Goal: Task Accomplishment & Management: Complete application form

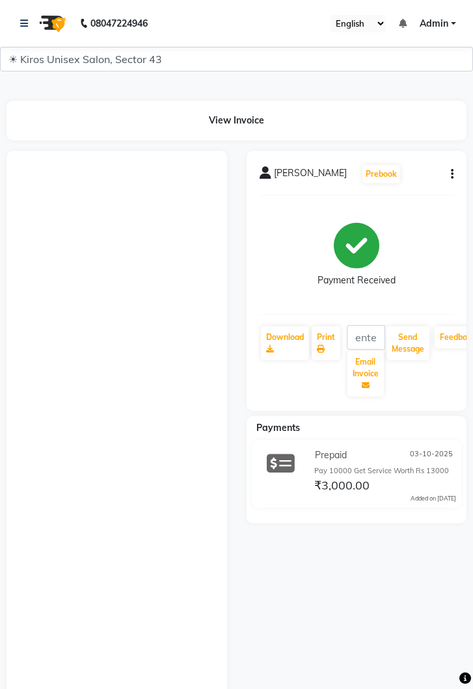
select select "service"
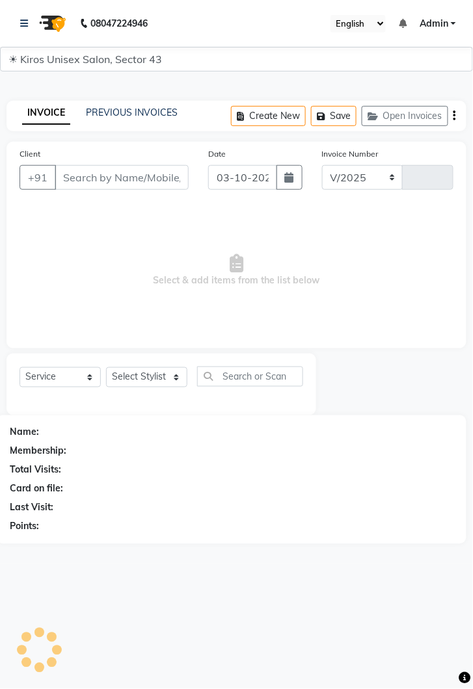
select select "5694"
type input "4334"
click at [24, 23] on icon at bounding box center [24, 23] width 8 height 9
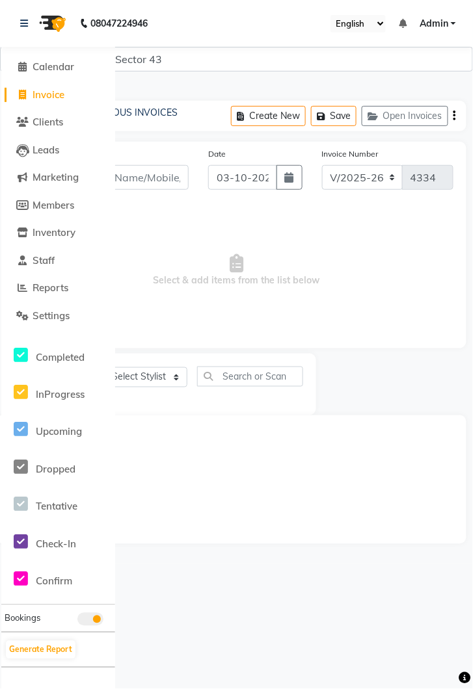
click at [55, 92] on span "Invoice" at bounding box center [49, 94] width 32 height 12
click at [30, 25] on link at bounding box center [26, 23] width 13 height 36
select select "service"
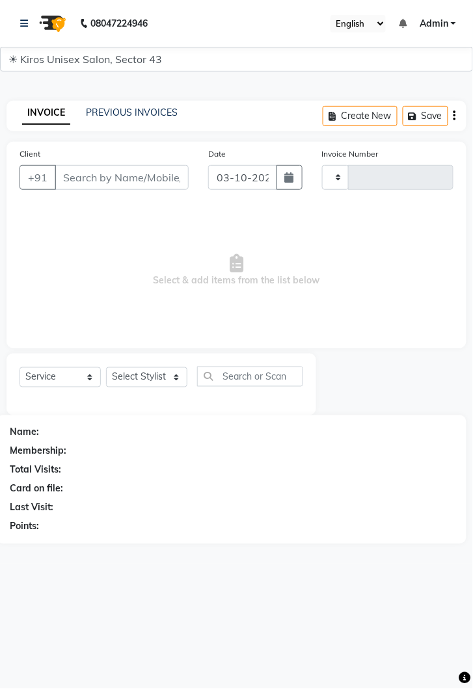
click at [147, 157] on div "Client +91" at bounding box center [104, 173] width 189 height 53
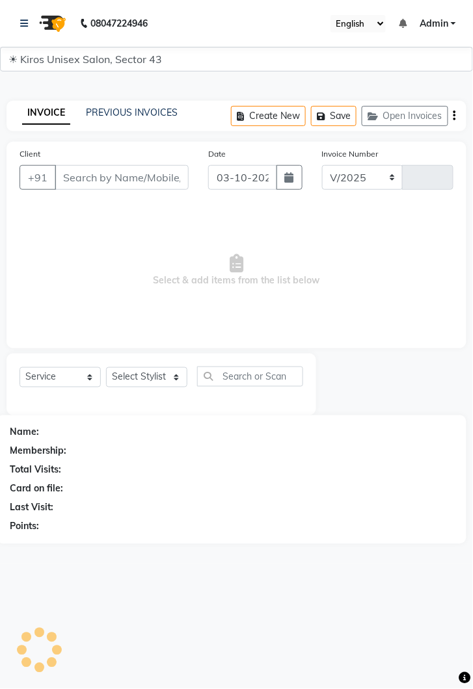
select select "5694"
type input "4334"
click at [132, 177] on input "Client" at bounding box center [122, 177] width 134 height 25
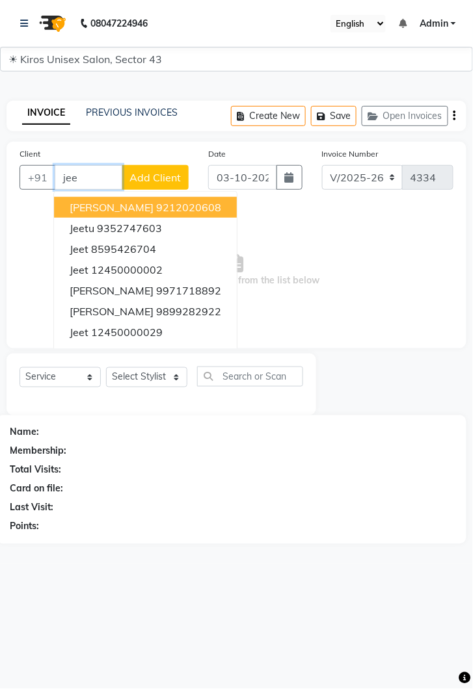
click at [143, 266] on ngb-highlight "12450000002" at bounding box center [127, 269] width 72 height 13
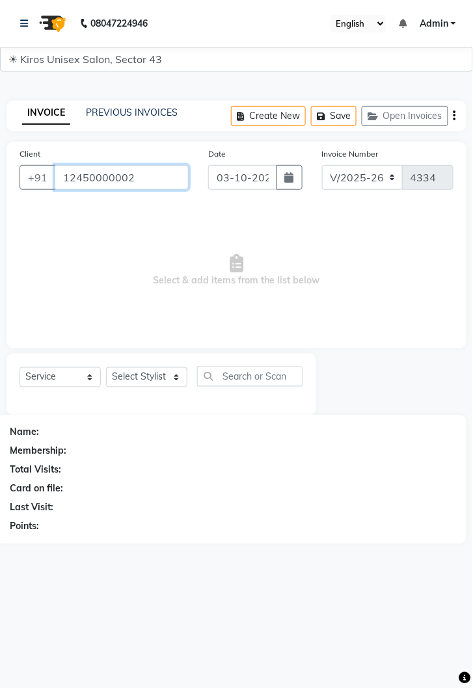
type input "12450000002"
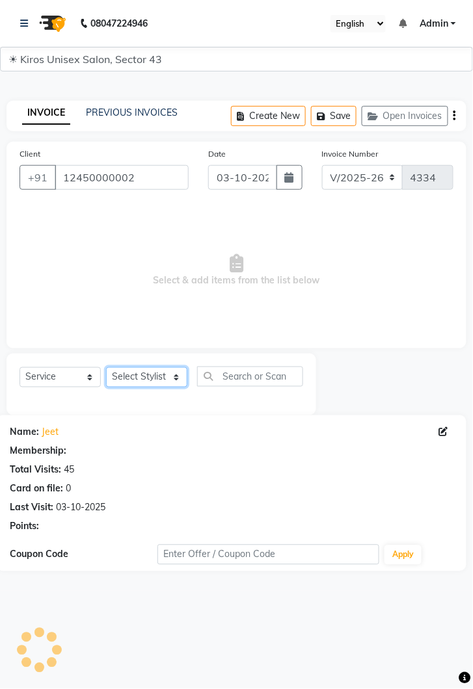
click at [179, 377] on select "Select Stylist [PERSON_NAME] [PERSON_NAME] Jeet Lalit Lamu [PERSON_NAME] [PERSO…" at bounding box center [146, 377] width 81 height 20
select select "67564"
click at [106, 367] on select "Select Stylist [PERSON_NAME] [PERSON_NAME] Jeet Lalit Lamu [PERSON_NAME] [PERSO…" at bounding box center [146, 377] width 81 height 20
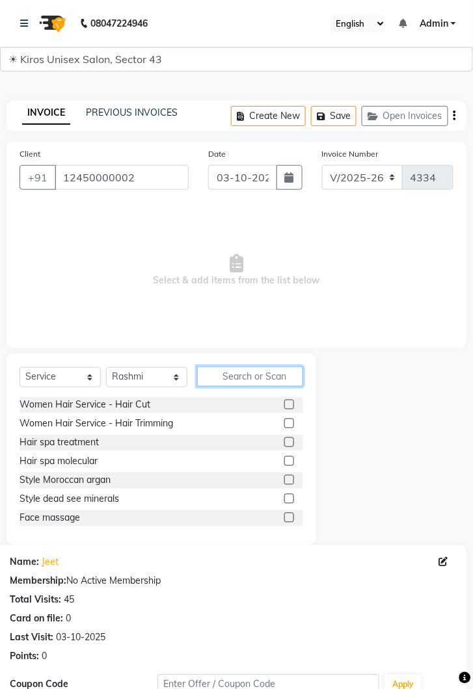
click at [257, 371] on input "text" at bounding box center [250, 377] width 106 height 20
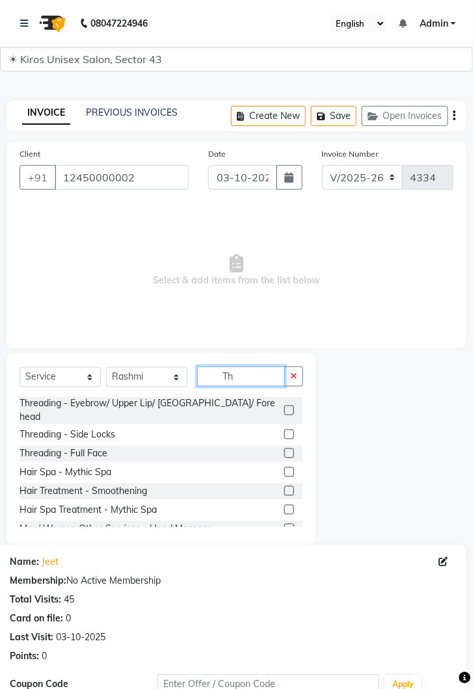
type input "Th"
click at [290, 406] on label at bounding box center [289, 411] width 10 height 10
click at [290, 407] on input "checkbox" at bounding box center [288, 411] width 8 height 8
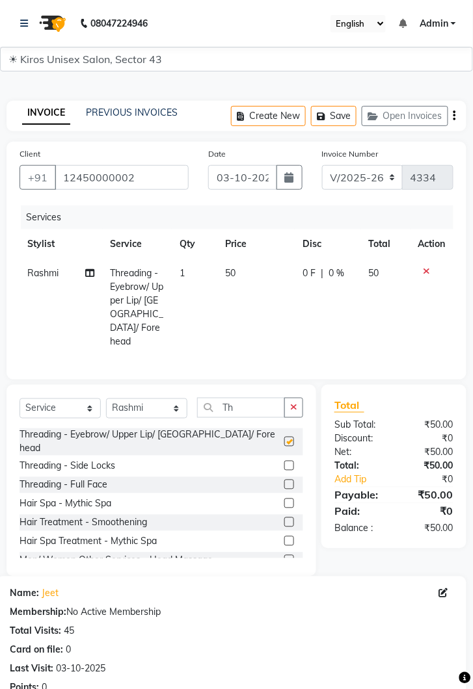
checkbox input "false"
click at [254, 279] on td "50" at bounding box center [255, 308] width 77 height 98
select select "67564"
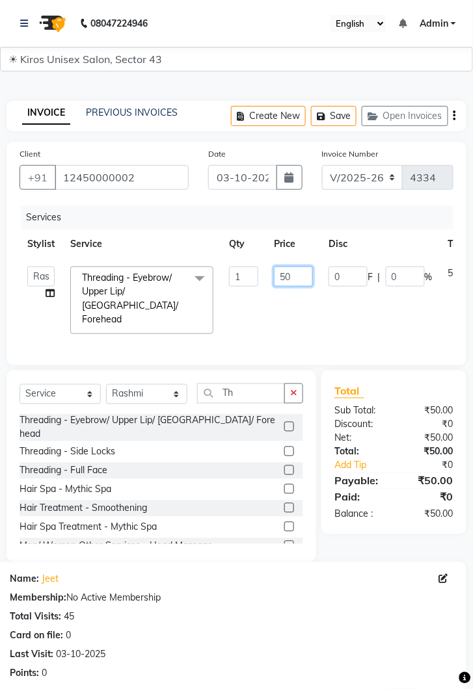
click at [297, 278] on input "50" at bounding box center [293, 277] width 39 height 20
type input "5"
type input "100"
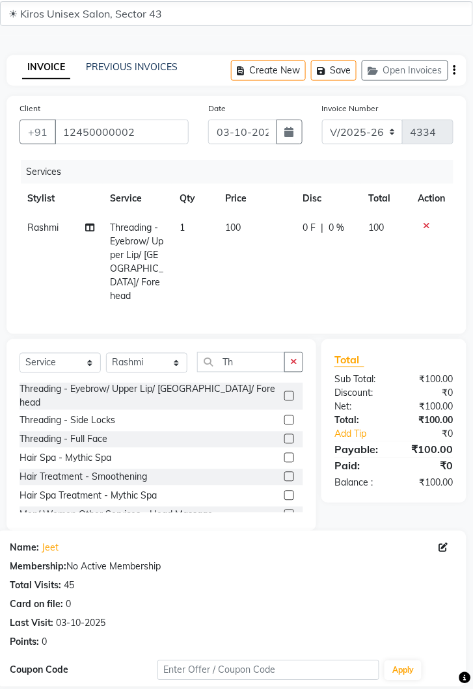
scroll to position [157, 0]
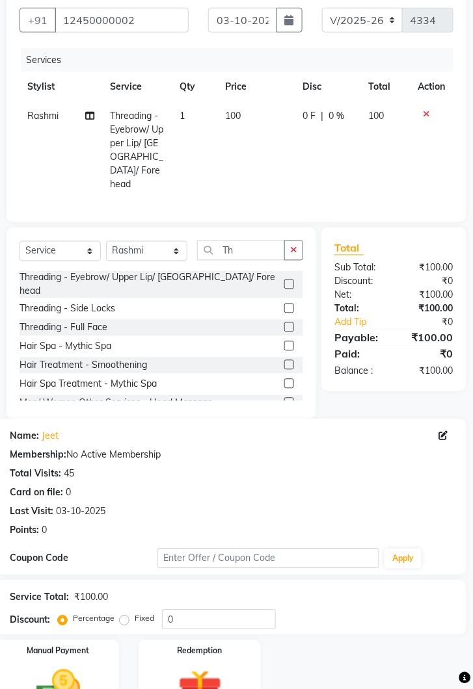
click at [81, 665] on img at bounding box center [58, 690] width 72 height 51
